Goal: Information Seeking & Learning: Learn about a topic

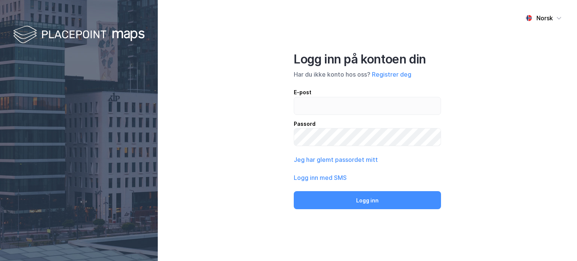
click at [333, 100] on input "email" at bounding box center [367, 105] width 146 height 17
type input "[PERSON_NAME][EMAIL_ADDRESS][DOMAIN_NAME]"
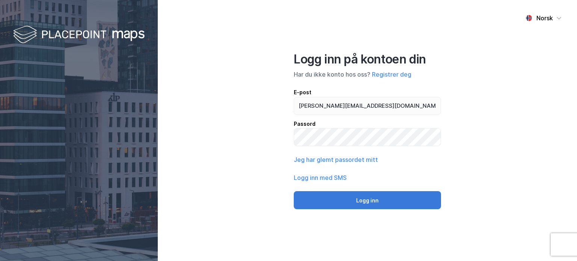
click at [354, 196] on button "Logg inn" at bounding box center [367, 200] width 147 height 18
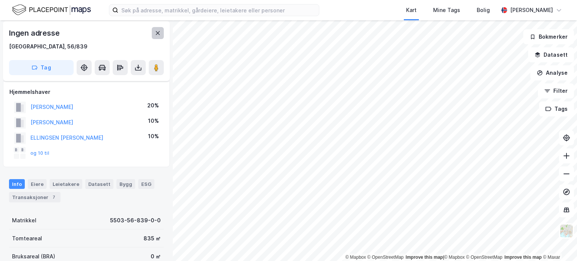
scroll to position [3, 0]
click at [159, 34] on icon at bounding box center [158, 32] width 4 height 4
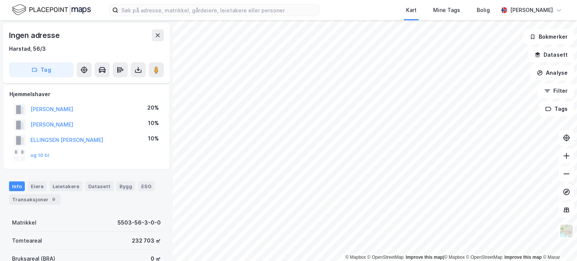
scroll to position [3, 0]
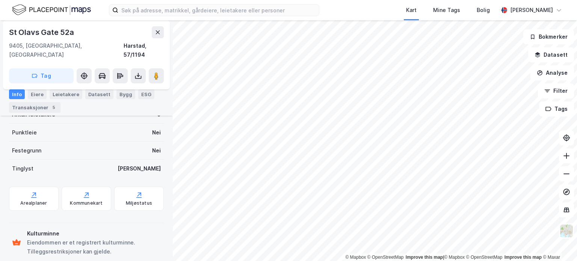
scroll to position [186, 0]
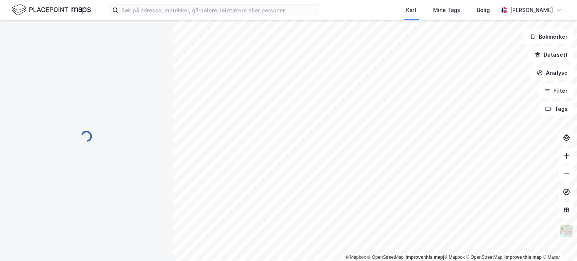
scroll to position [186, 0]
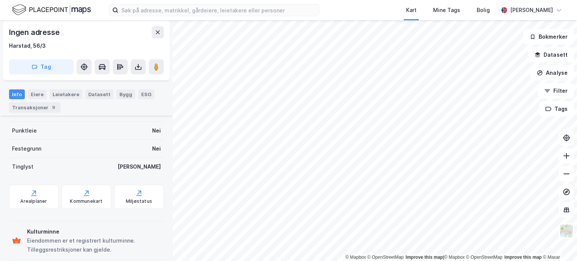
scroll to position [182, 0]
click at [36, 110] on div "Transaksjoner 9" at bounding box center [34, 107] width 51 height 11
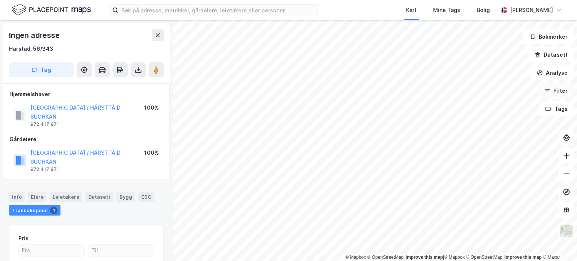
click at [560, 91] on button "Filter" at bounding box center [556, 90] width 36 height 15
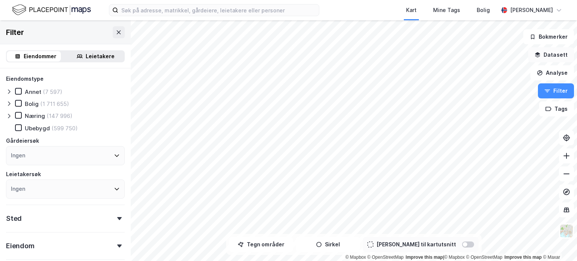
click at [557, 52] on button "Datasett" at bounding box center [551, 54] width 46 height 15
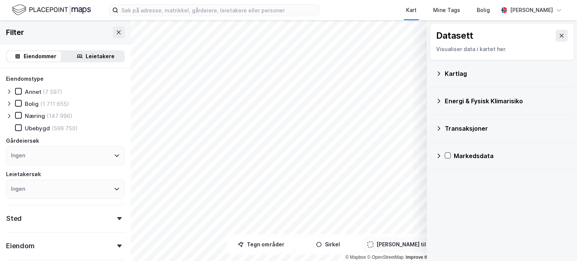
click at [439, 73] on icon at bounding box center [438, 73] width 3 height 4
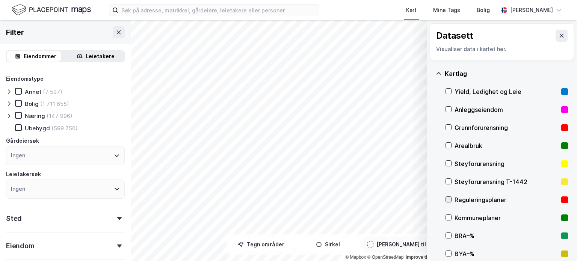
click at [450, 198] on icon at bounding box center [448, 199] width 4 height 3
click at [557, 32] on button at bounding box center [561, 36] width 12 height 12
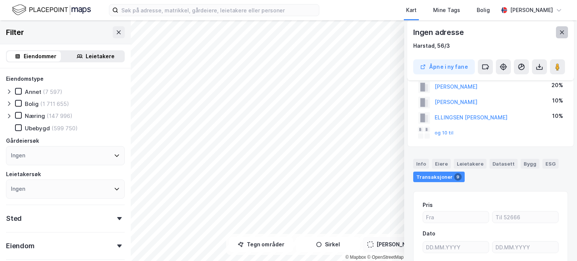
scroll to position [24, 0]
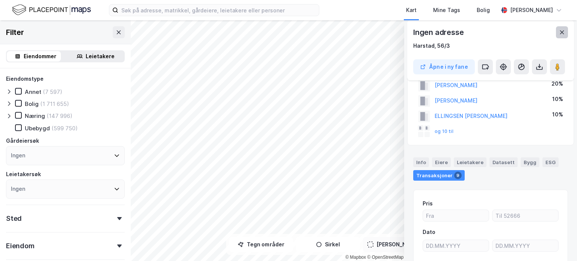
click at [564, 30] on icon at bounding box center [562, 32] width 6 height 6
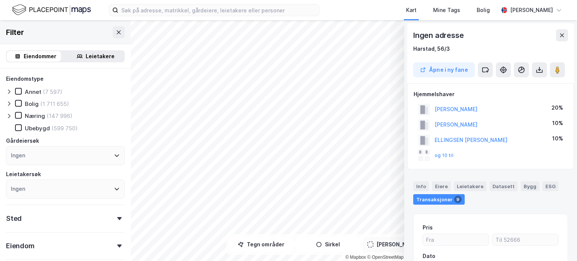
scroll to position [25, 0]
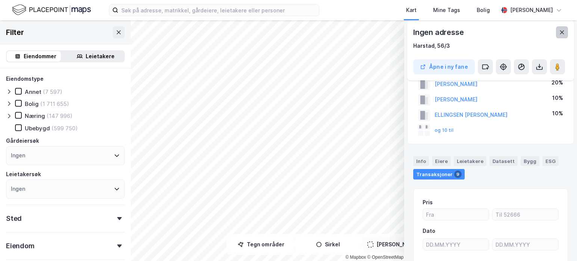
click at [561, 33] on icon at bounding box center [562, 32] width 6 height 6
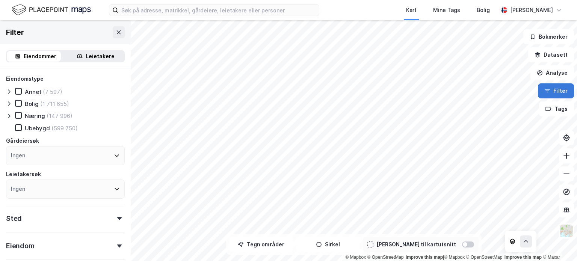
click at [557, 89] on button "Filter" at bounding box center [556, 90] width 36 height 15
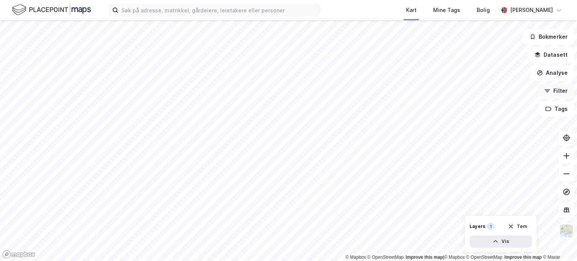
click at [557, 89] on button "Filter" at bounding box center [556, 90] width 36 height 15
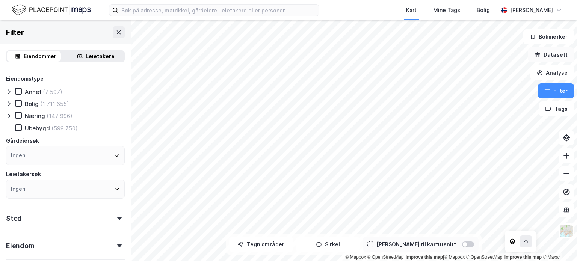
click at [550, 53] on button "Datasett" at bounding box center [551, 54] width 46 height 15
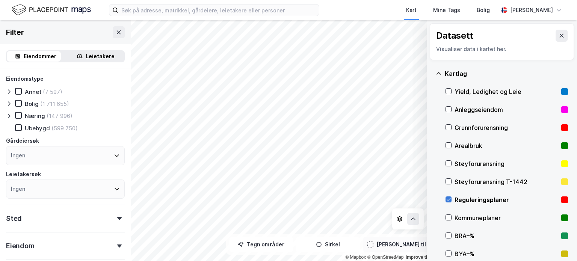
click at [446, 197] on icon at bounding box center [448, 199] width 5 height 5
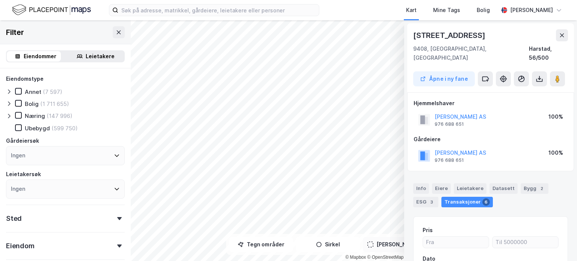
scroll to position [0, 0]
click at [436, 183] on div "Eiere" at bounding box center [441, 188] width 19 height 11
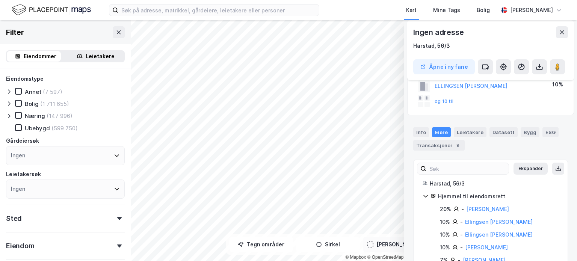
scroll to position [58, 0]
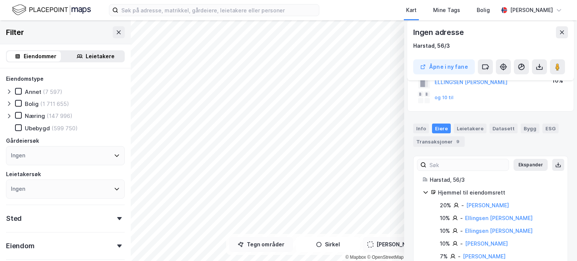
click at [278, 250] on button "Tegn områder" at bounding box center [261, 244] width 64 height 15
click at [267, 238] on button "Tegn områder" at bounding box center [261, 244] width 64 height 15
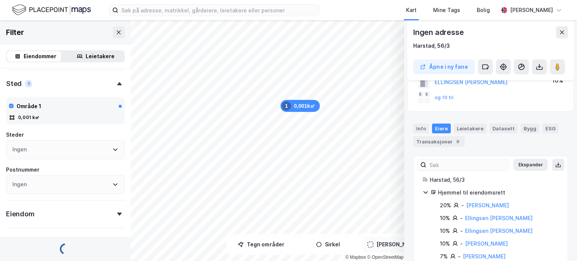
scroll to position [160, 0]
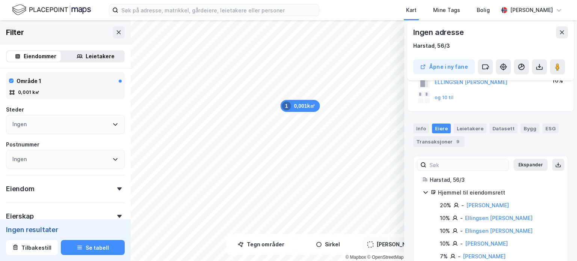
click at [294, 105] on div "0,001k㎡ 1" at bounding box center [299, 106] width 39 height 12
click at [565, 32] on button at bounding box center [562, 32] width 12 height 12
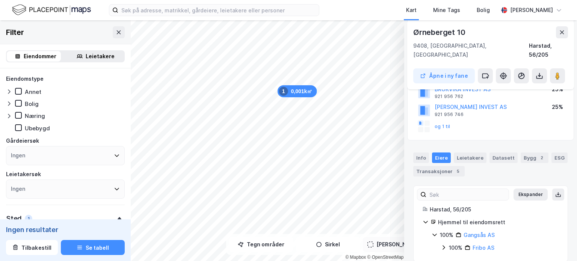
scroll to position [82, 0]
click at [424, 152] on div "Info" at bounding box center [421, 157] width 16 height 11
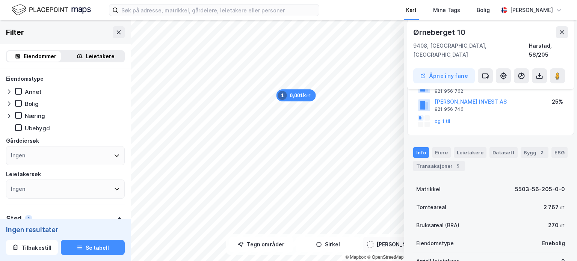
scroll to position [87, 0]
click at [302, 95] on div "0,001k㎡ 1" at bounding box center [295, 95] width 39 height 12
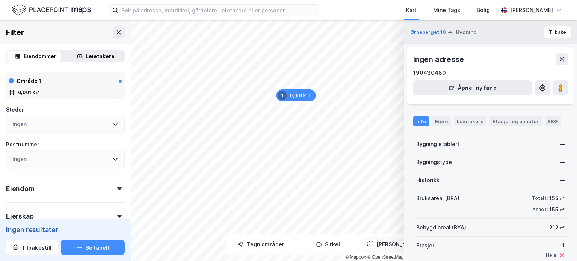
scroll to position [40, 0]
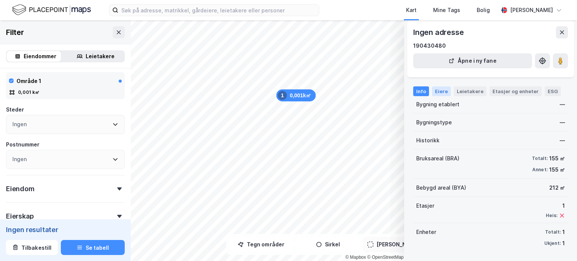
click at [439, 94] on div "Eiere" at bounding box center [441, 91] width 19 height 10
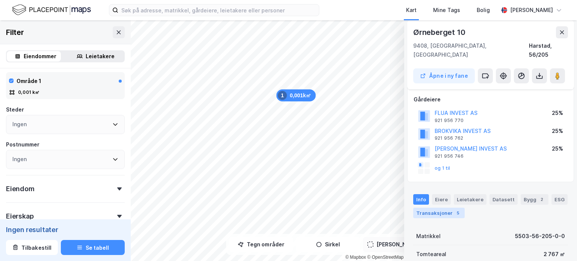
click at [437, 208] on div "Transaksjoner 5" at bounding box center [438, 213] width 51 height 11
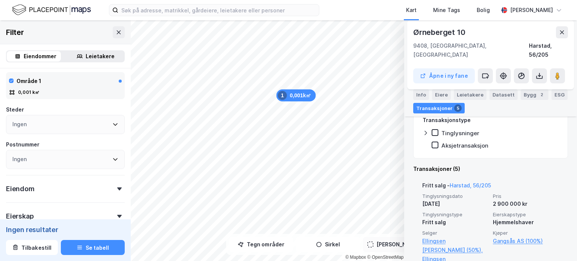
scroll to position [222, 0]
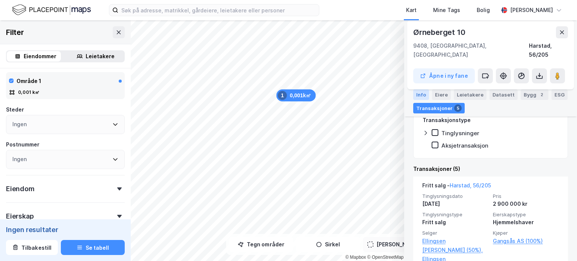
click at [416, 93] on div "Info" at bounding box center [421, 94] width 16 height 11
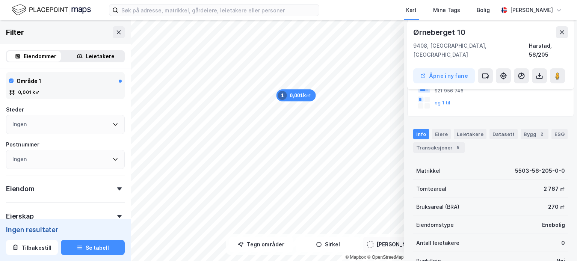
scroll to position [105, 0]
click at [559, 30] on icon at bounding box center [562, 32] width 6 height 6
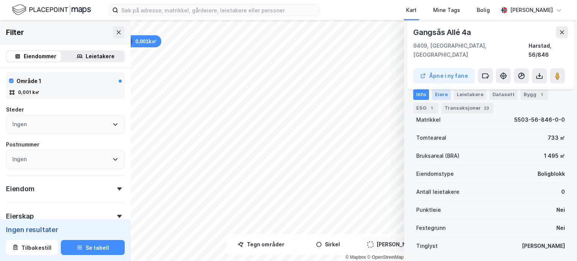
click at [437, 91] on div "Eiere" at bounding box center [441, 94] width 19 height 11
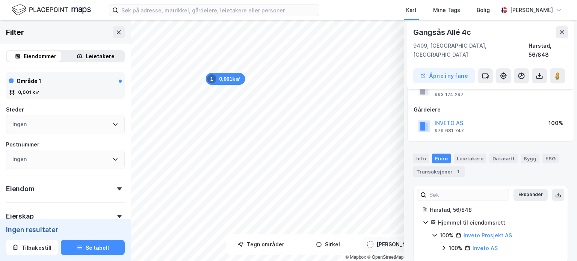
scroll to position [30, 0]
